Goal: Check status: Check status

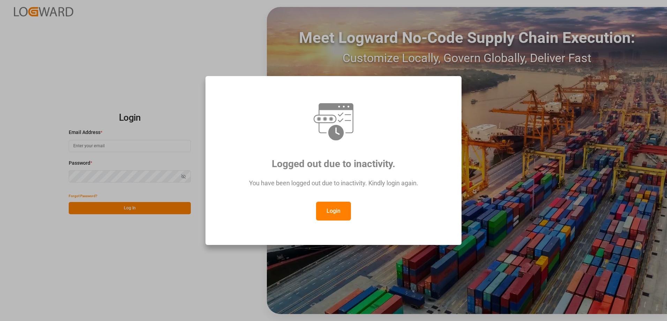
click at [341, 209] on button "Login" at bounding box center [333, 211] width 35 height 19
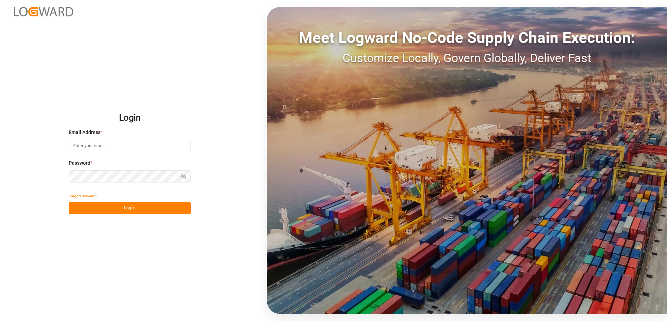
click at [125, 144] on input at bounding box center [130, 146] width 122 height 12
type input "m"
type input "[PERSON_NAME][EMAIL_ADDRESS][DOMAIN_NAME]"
click at [120, 209] on button "Log In" at bounding box center [130, 208] width 122 height 12
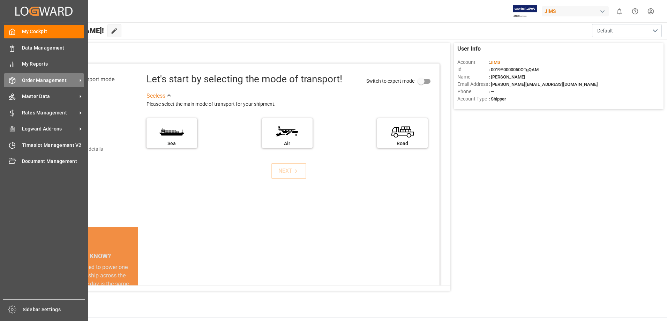
click at [41, 83] on span "Order Management" at bounding box center [49, 80] width 55 height 7
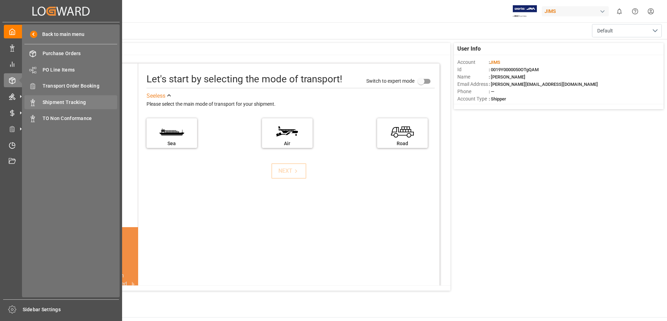
click at [66, 102] on span "Shipment Tracking" at bounding box center [80, 102] width 75 height 7
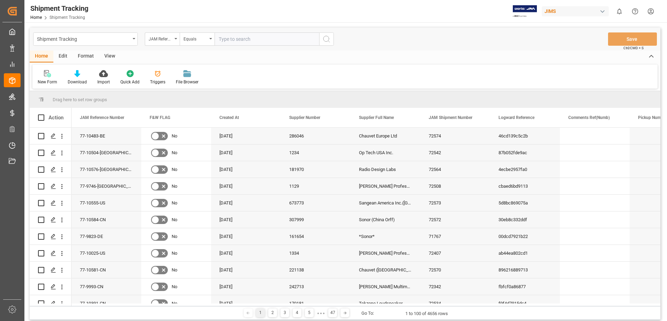
click at [262, 39] on input "text" at bounding box center [267, 38] width 105 height 13
type input "77-9468-cn"
click at [326, 39] on icon "search button" at bounding box center [326, 39] width 8 height 8
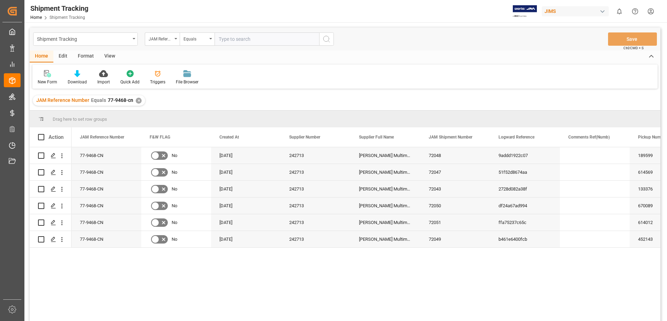
click at [111, 57] on div "View" at bounding box center [109, 57] width 21 height 12
click at [47, 76] on icon at bounding box center [44, 73] width 7 height 7
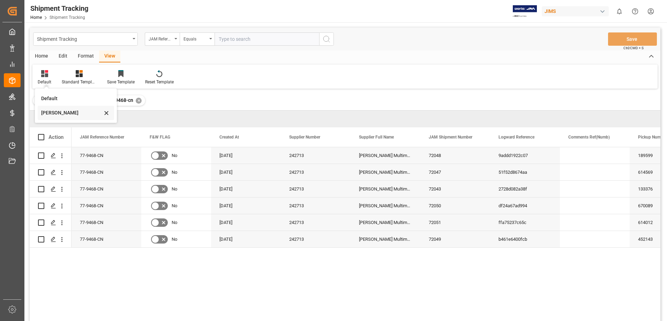
click at [51, 115] on div "[PERSON_NAME]" at bounding box center [71, 112] width 61 height 7
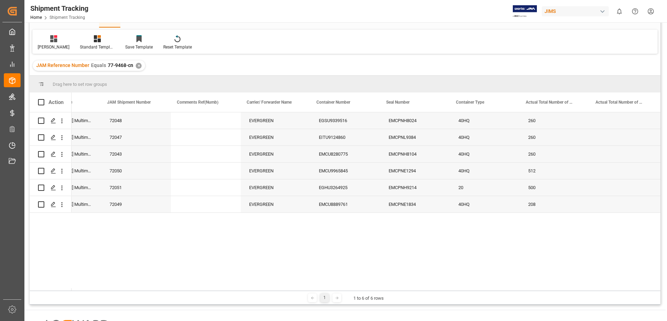
scroll to position [0, 117]
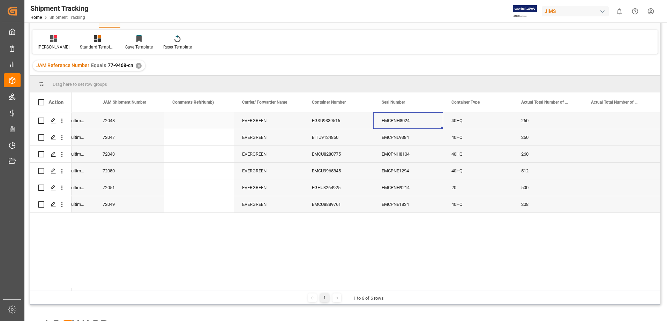
drag, startPoint x: 416, startPoint y: 120, endPoint x: 398, endPoint y: 119, distance: 17.8
click at [398, 119] on div "EMCPNH8024" at bounding box center [408, 120] width 70 height 16
click at [401, 122] on div "EMCPNH8024" at bounding box center [408, 120] width 70 height 16
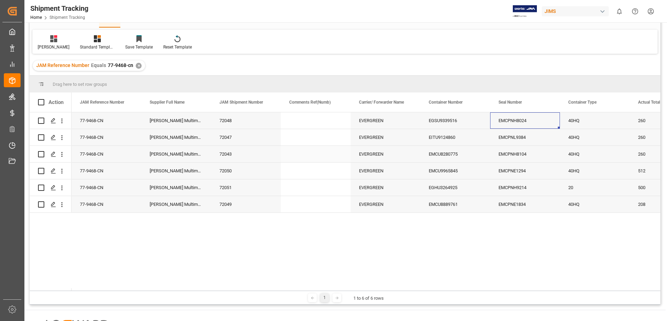
click at [506, 156] on div "EMCPNH8104" at bounding box center [525, 154] width 70 height 16
click at [137, 66] on div "✕" at bounding box center [139, 66] width 6 height 6
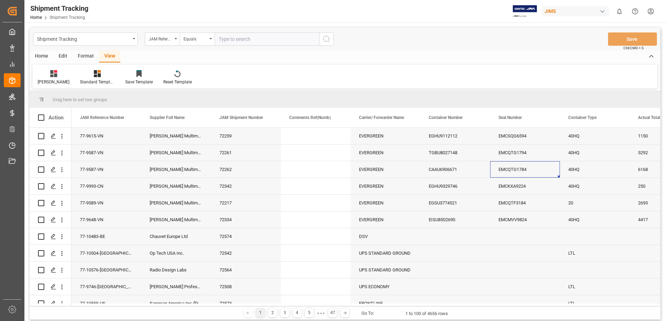
click at [268, 42] on input "text" at bounding box center [267, 38] width 105 height 13
type input "77-9422-CN"
click at [328, 39] on icon "search button" at bounding box center [326, 39] width 8 height 8
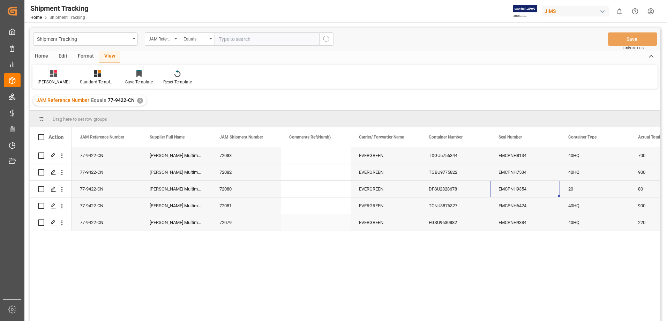
click at [442, 225] on div "EGSU9630882" at bounding box center [455, 222] width 70 height 16
click at [508, 223] on div "EMCPNH9384" at bounding box center [525, 222] width 70 height 16
click at [137, 101] on div "✕" at bounding box center [140, 101] width 6 height 6
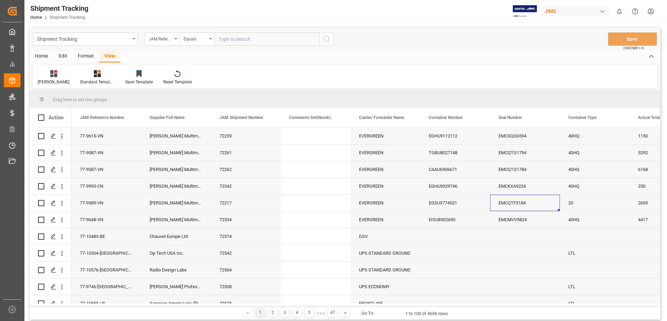
click at [255, 39] on input "text" at bounding box center [267, 38] width 105 height 13
type input "77-9319-VN"
click at [329, 40] on icon "search button" at bounding box center [326, 39] width 8 height 8
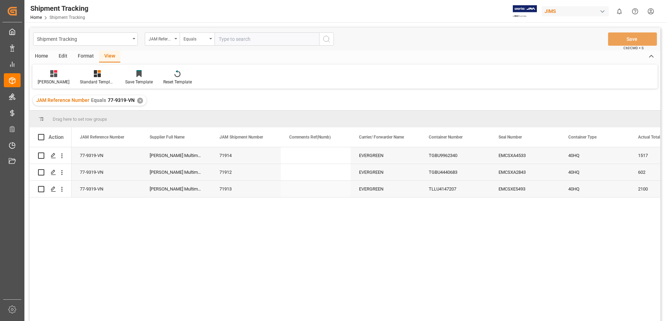
click at [506, 189] on div "EMCSXE5493" at bounding box center [525, 189] width 70 height 16
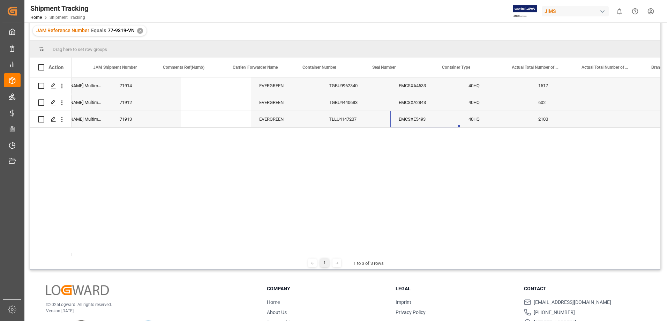
scroll to position [0, 126]
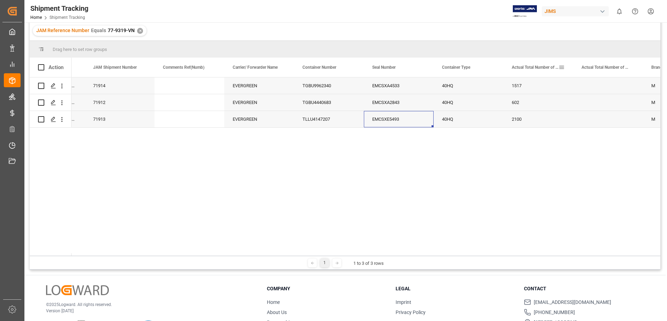
click at [558, 67] on span "Actual Total Number of Cartons" at bounding box center [535, 67] width 47 height 5
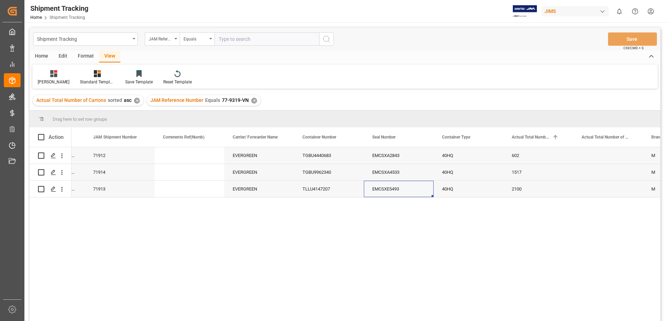
click at [254, 100] on div "✕" at bounding box center [254, 101] width 6 height 6
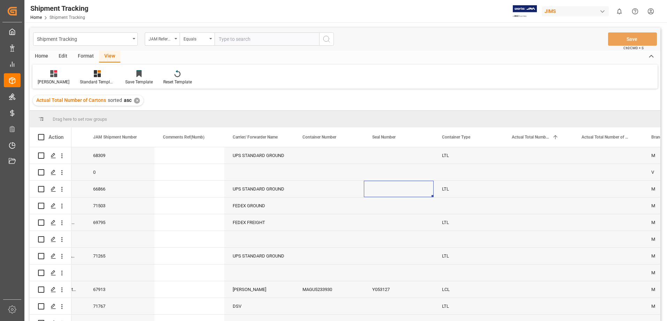
click at [136, 100] on div "✕" at bounding box center [137, 101] width 6 height 6
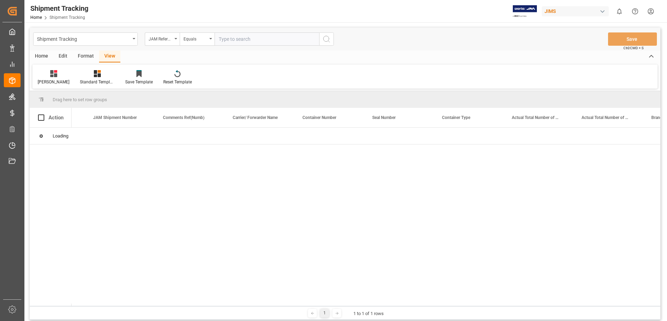
click at [259, 41] on input "text" at bounding box center [267, 38] width 105 height 13
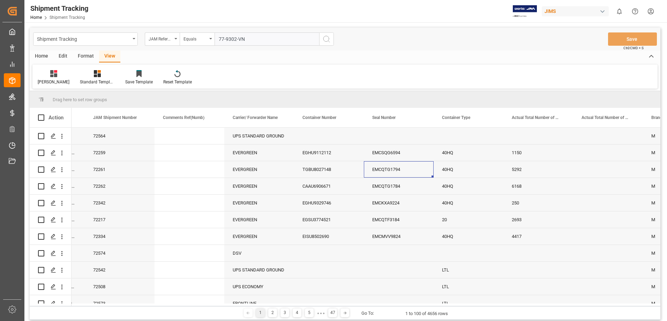
type input "77-9302-VN"
click at [326, 41] on icon "search button" at bounding box center [326, 39] width 8 height 8
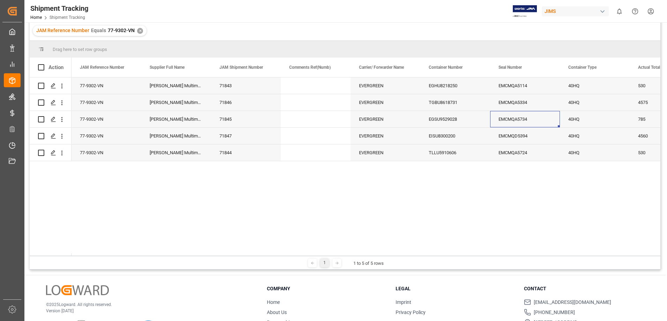
scroll to position [35, 0]
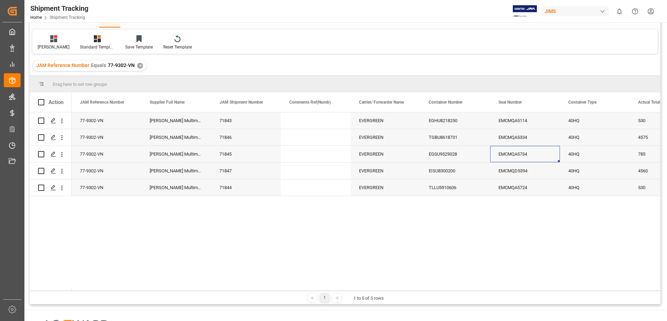
click at [648, 14] on html "Created by potrace 1.15, written by [PERSON_NAME] [DATE]-[DATE] Created by potr…" at bounding box center [333, 160] width 667 height 321
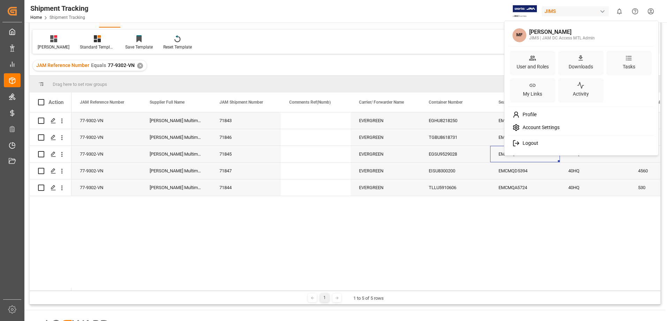
click at [545, 145] on div "Logout" at bounding box center [581, 143] width 143 height 13
